Goal: Download file/media

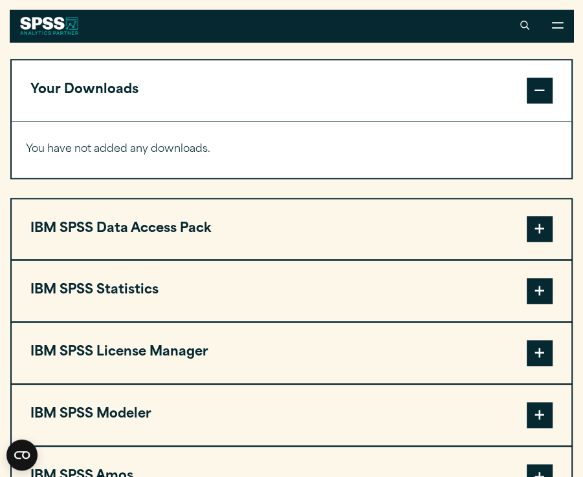
scroll to position [711, 0]
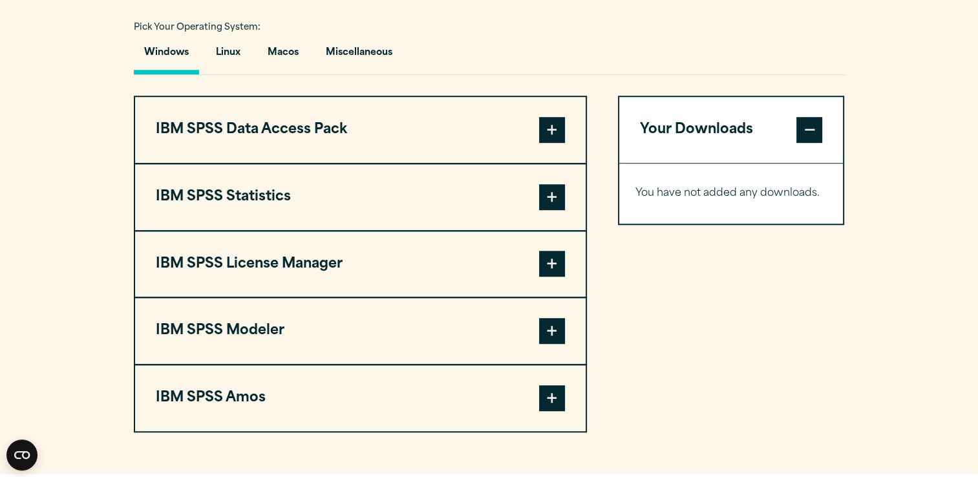
scroll to position [970, 0]
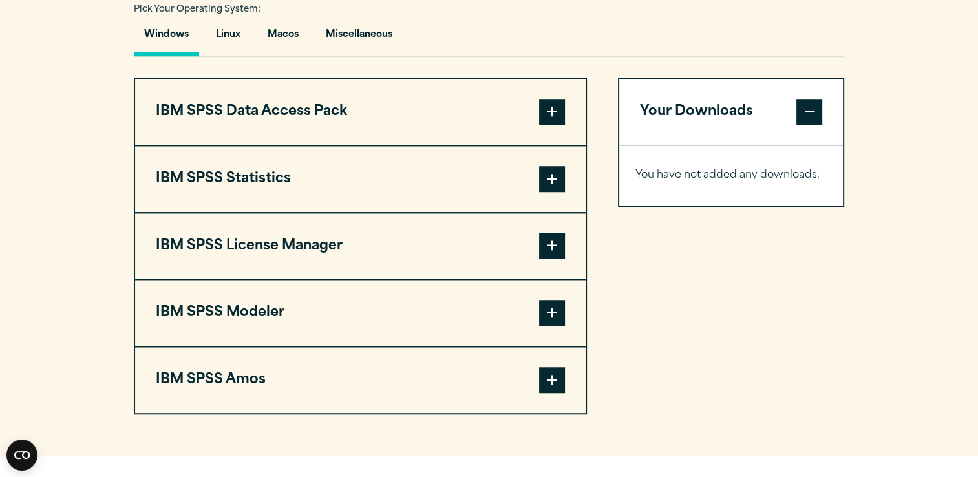
click at [545, 175] on span at bounding box center [552, 179] width 26 height 26
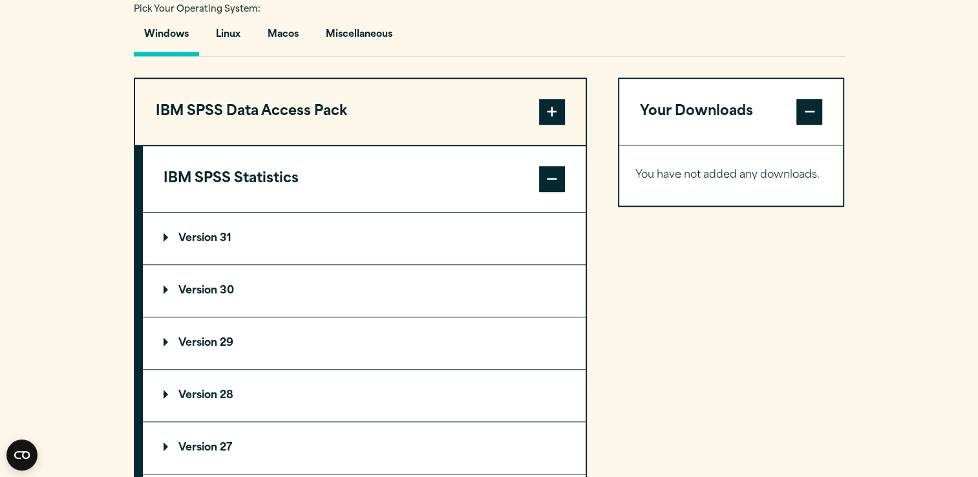
click at [222, 233] on p "Version 31" at bounding box center [198, 238] width 68 height 10
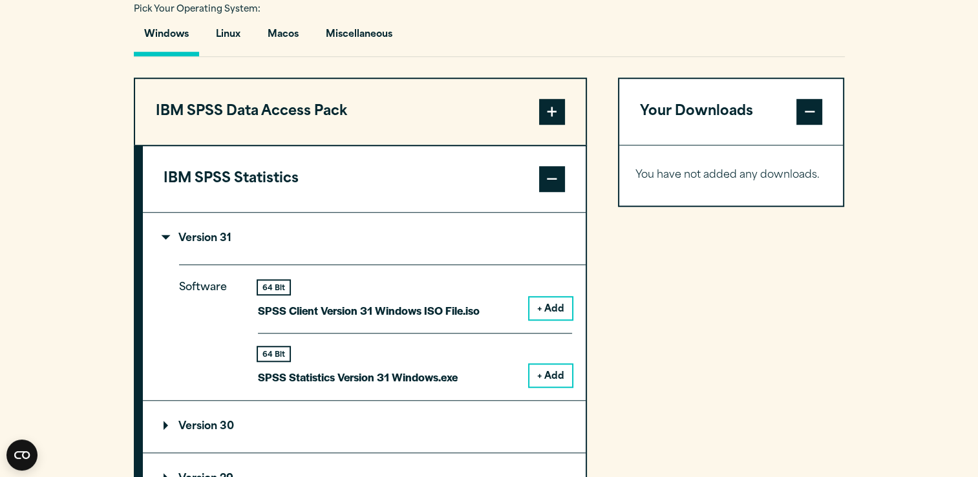
click at [167, 233] on p "Version 31" at bounding box center [198, 238] width 68 height 10
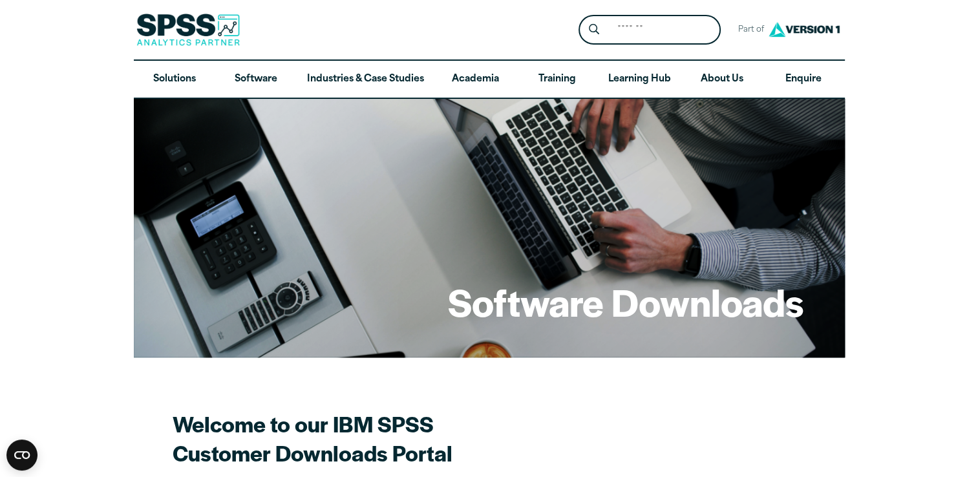
scroll to position [65, 0]
